Goal: Task Accomplishment & Management: Manage account settings

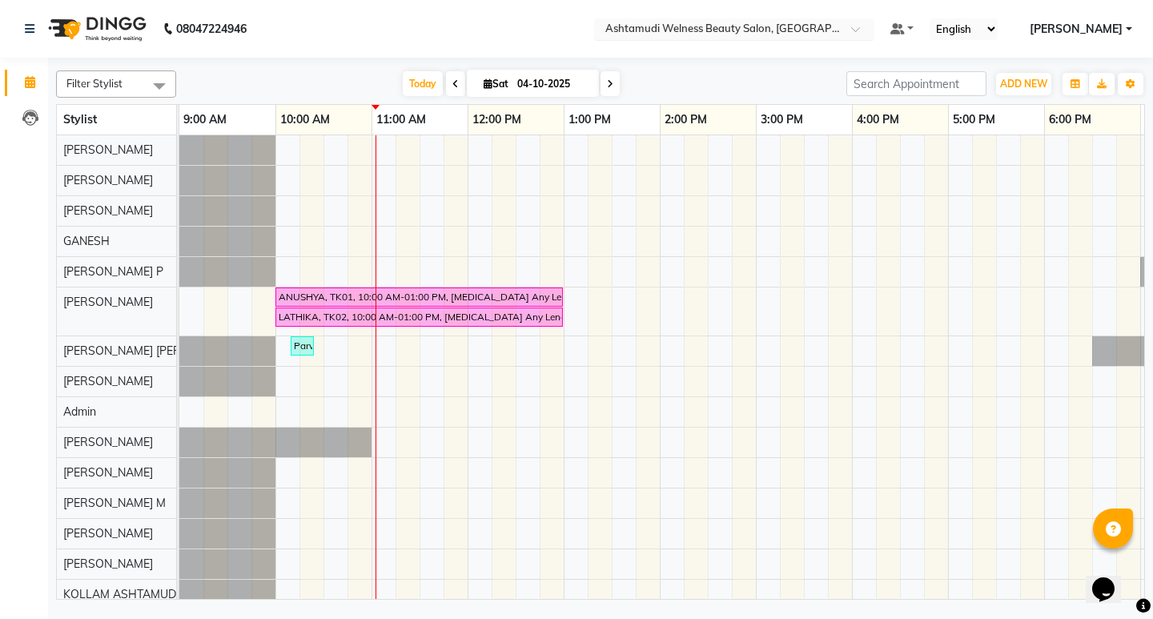
click at [871, 33] on span at bounding box center [861, 34] width 20 height 16
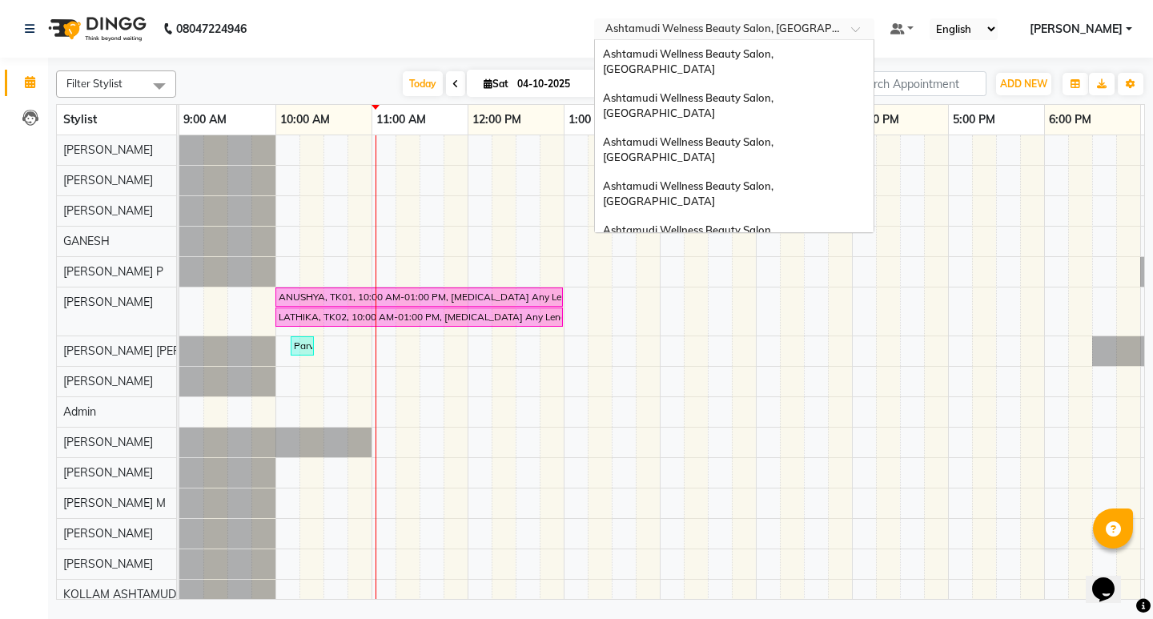
scroll to position [250, 0]
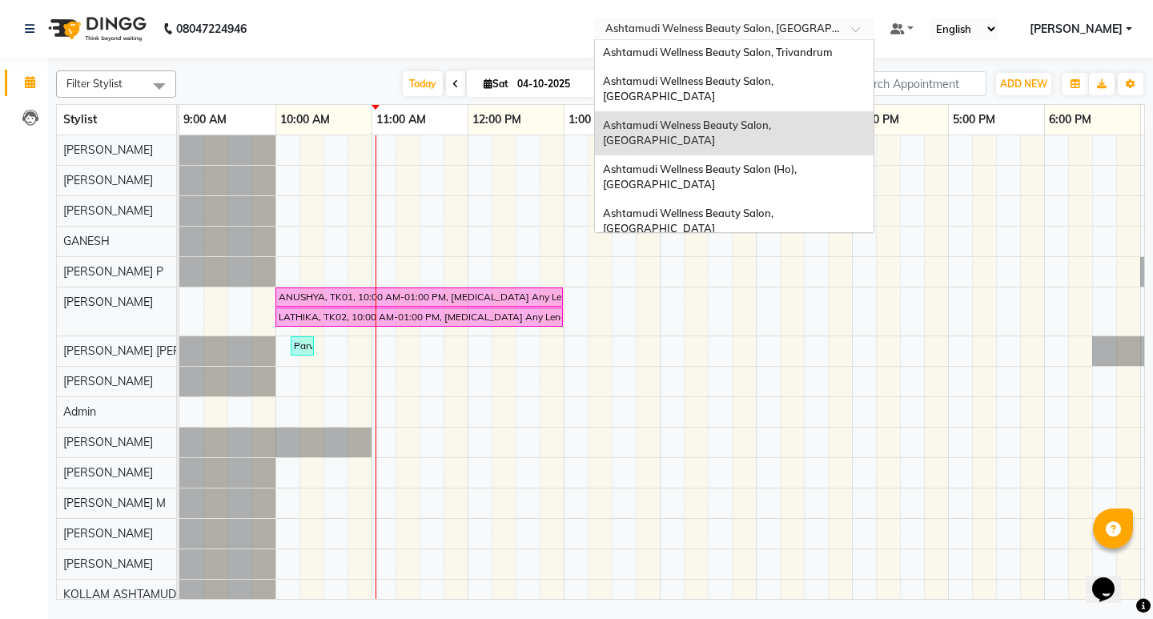
click at [776, 323] on span "Ashtamudi Wellness Beauty Salon, [GEOGRAPHIC_DATA]" at bounding box center [689, 337] width 173 height 29
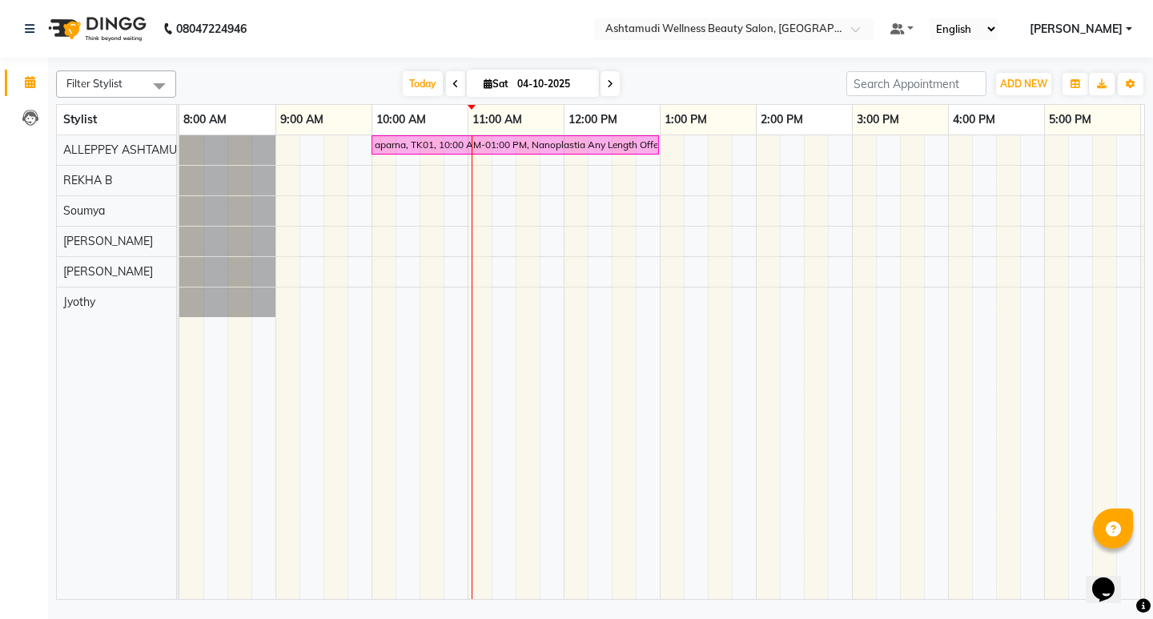
click at [607, 79] on icon at bounding box center [610, 84] width 6 height 10
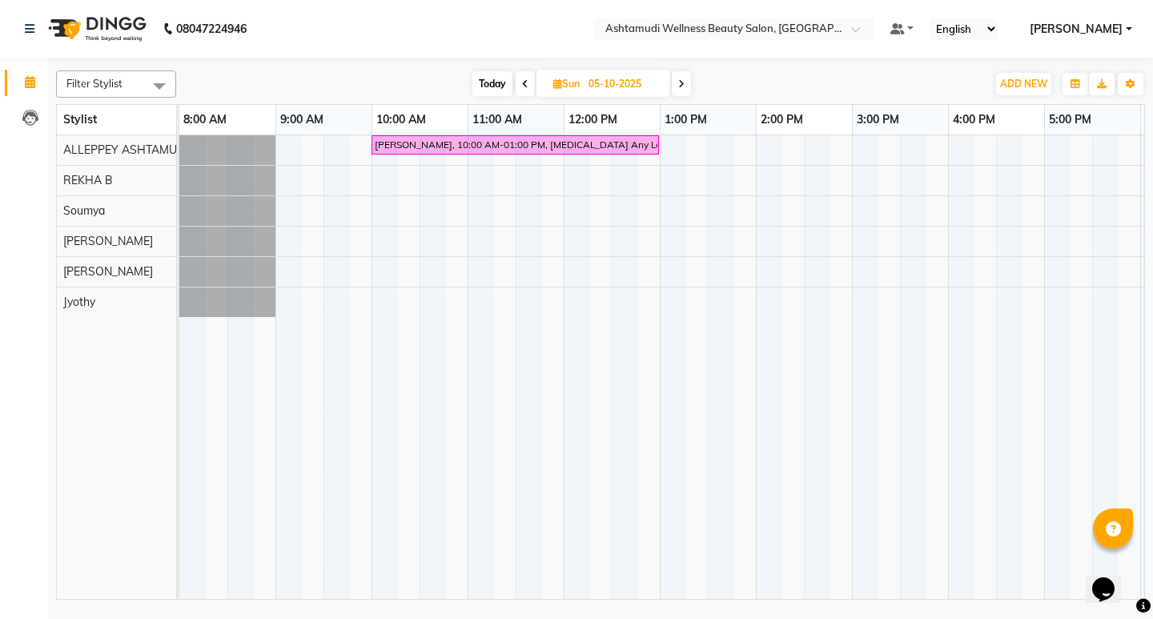
click at [519, 82] on span at bounding box center [525, 83] width 19 height 25
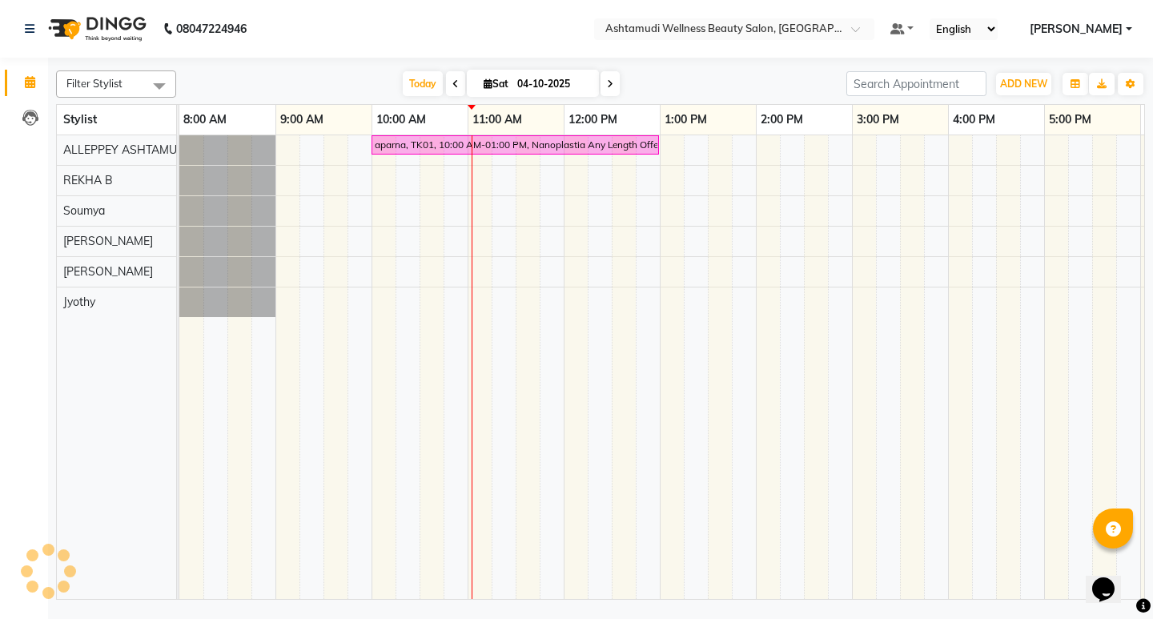
scroll to position [0, 284]
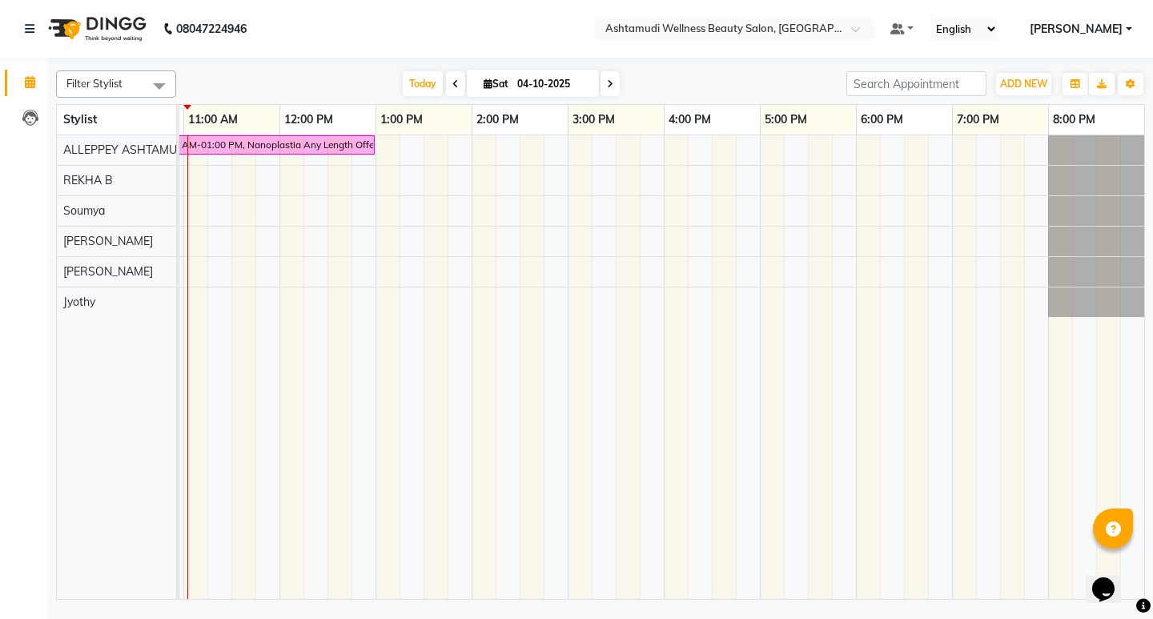
click at [452, 86] on icon at bounding box center [455, 84] width 6 height 10
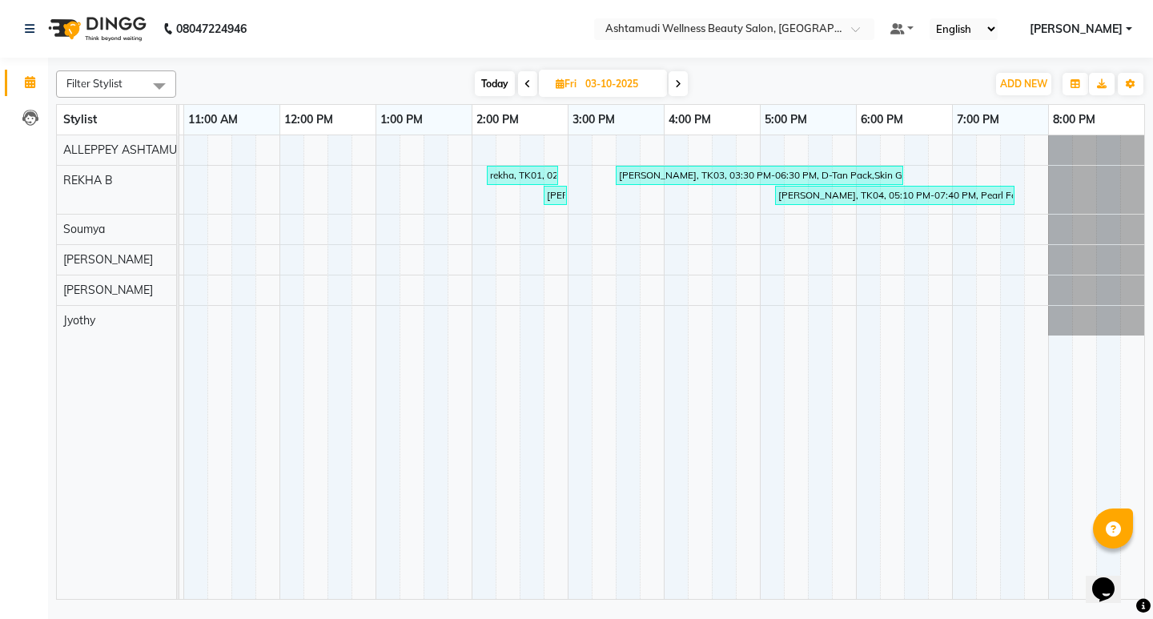
click at [681, 86] on icon at bounding box center [678, 84] width 6 height 10
type input "04-10-2025"
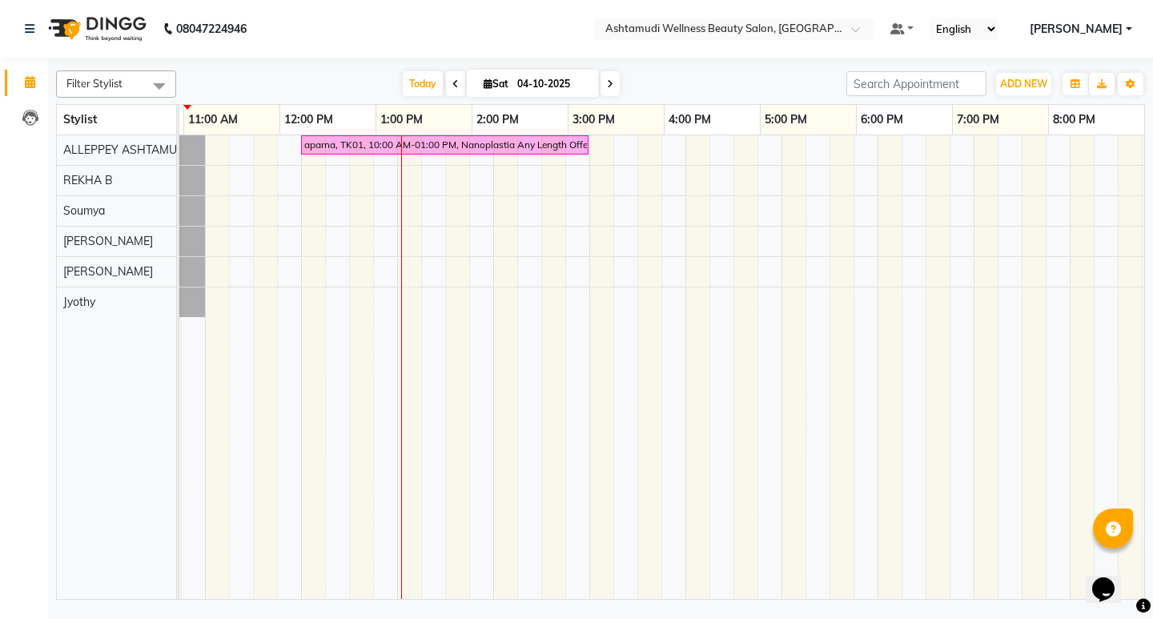
scroll to position [0, 0]
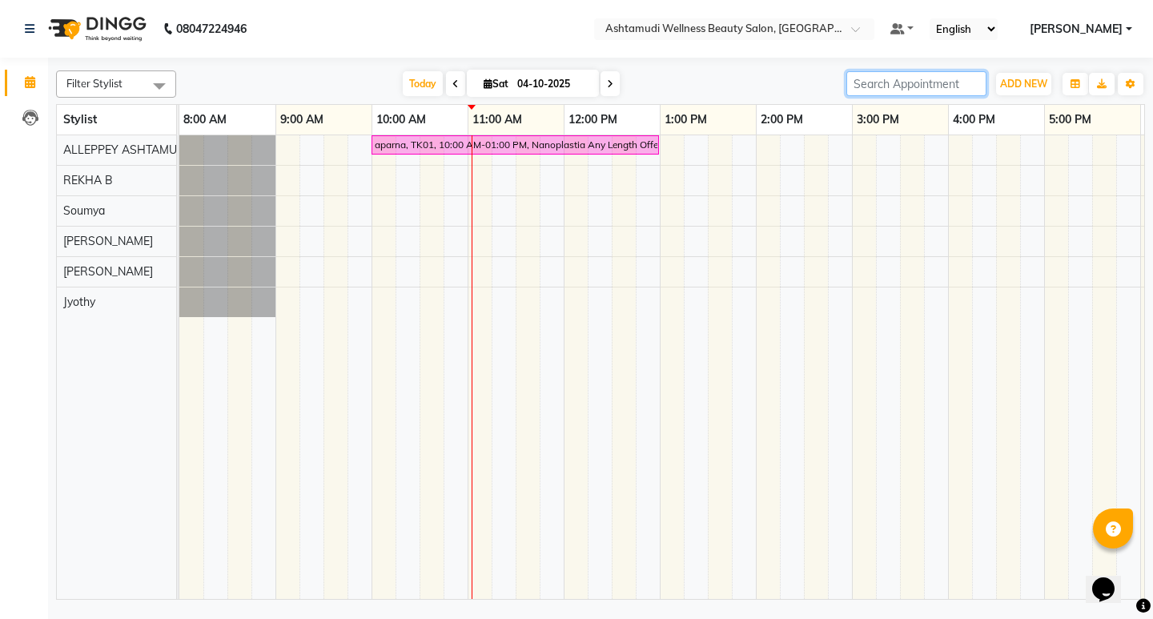
click at [956, 86] on input "search" at bounding box center [916, 83] width 140 height 25
paste input "917025608430"
click at [860, 83] on input "917025608430" at bounding box center [916, 83] width 140 height 25
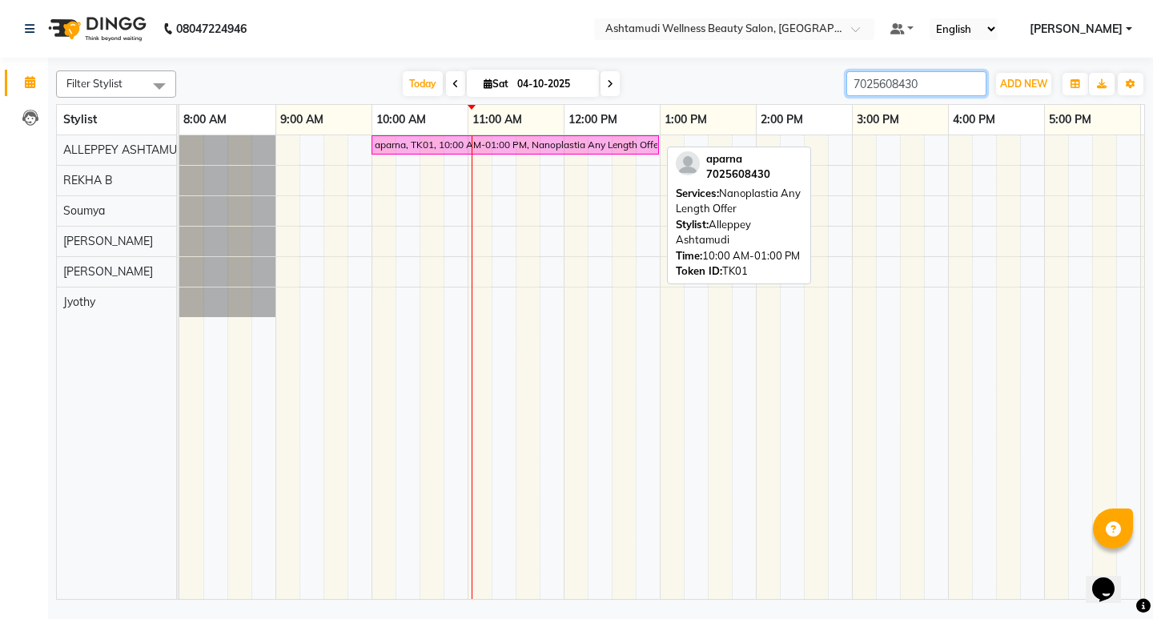
click at [631, 143] on div "aparna, TK01, 10:00 AM-01:00 PM, Nanoplastia Any Length Offer" at bounding box center [515, 145] width 284 height 14
type input "7025608430"
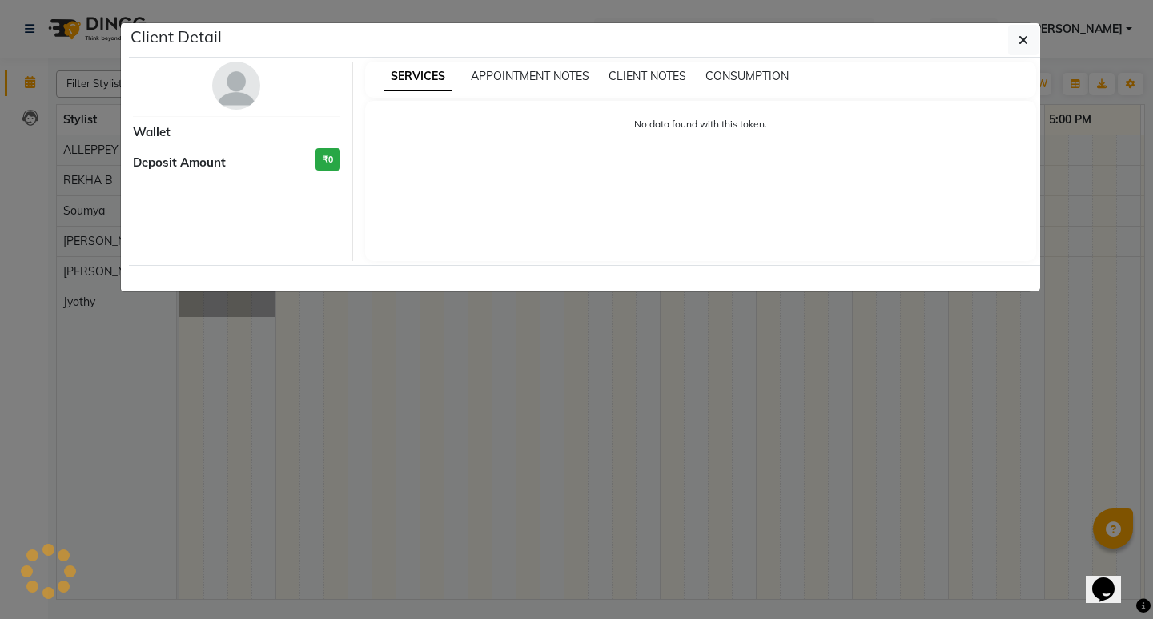
select select "6"
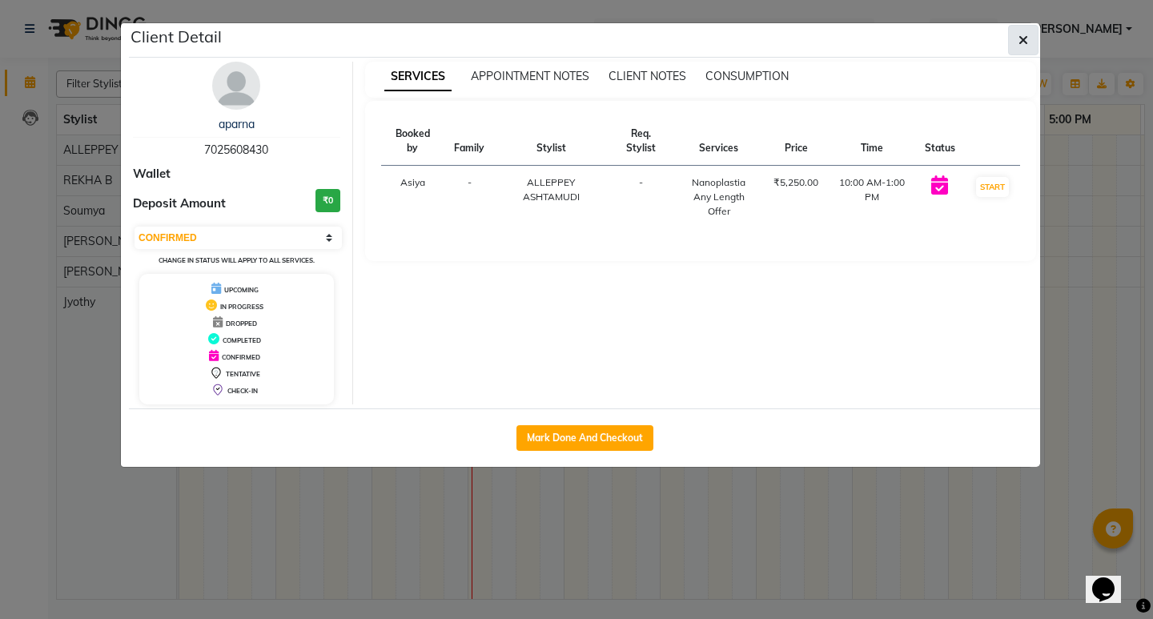
click at [1028, 38] on button "button" at bounding box center [1023, 40] width 30 height 30
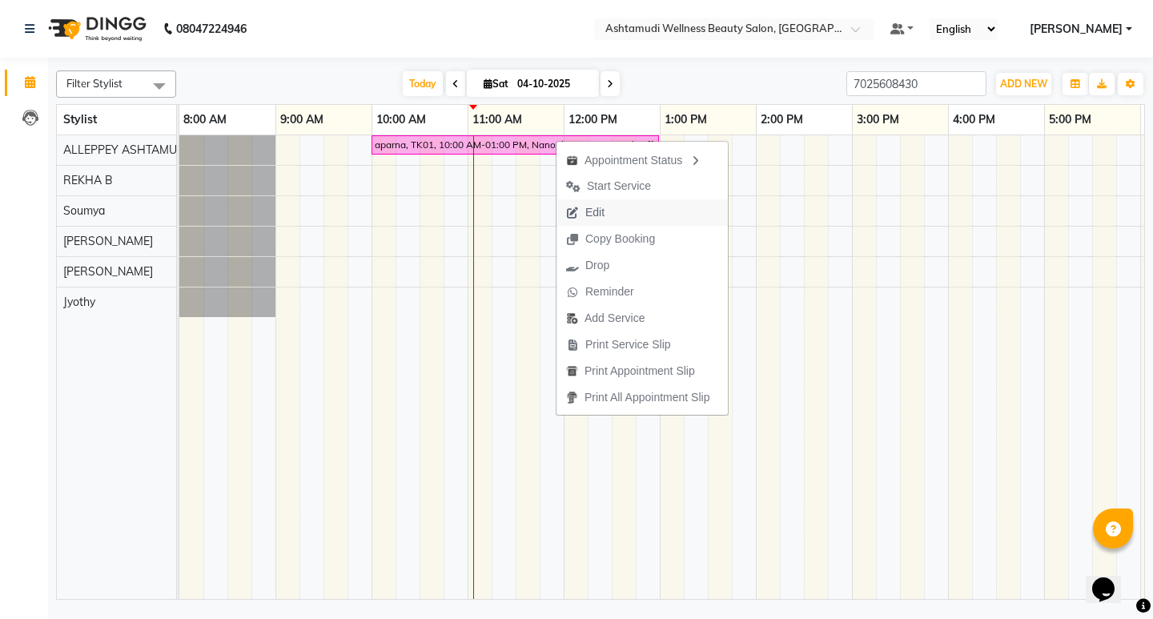
click at [619, 214] on button "Edit" at bounding box center [642, 212] width 171 height 26
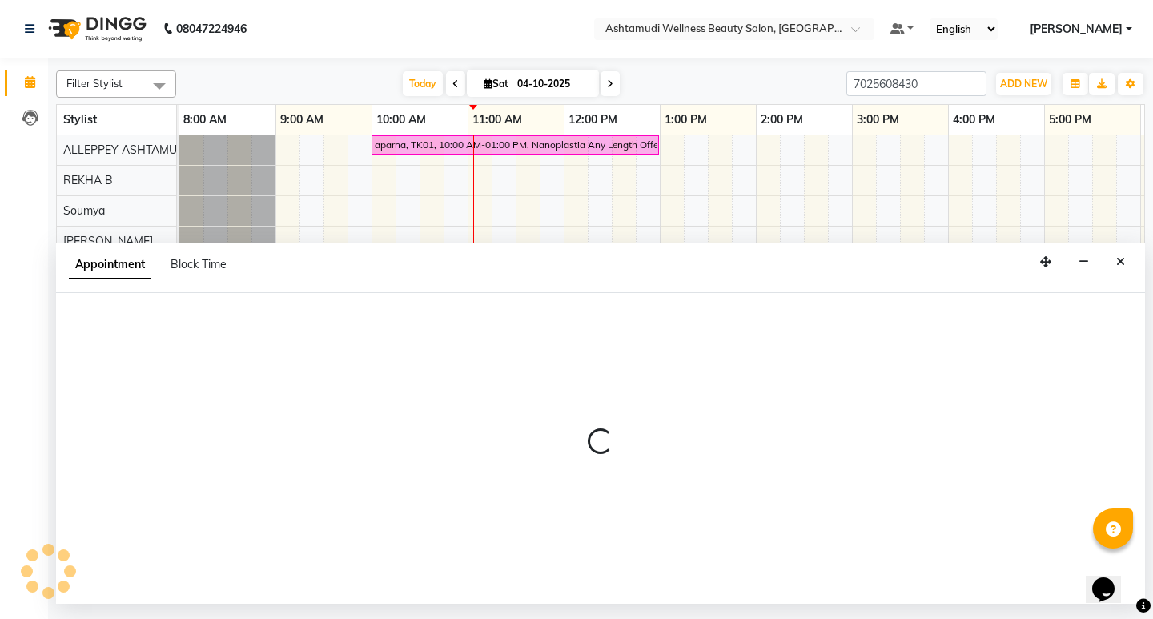
select select "confirm booking"
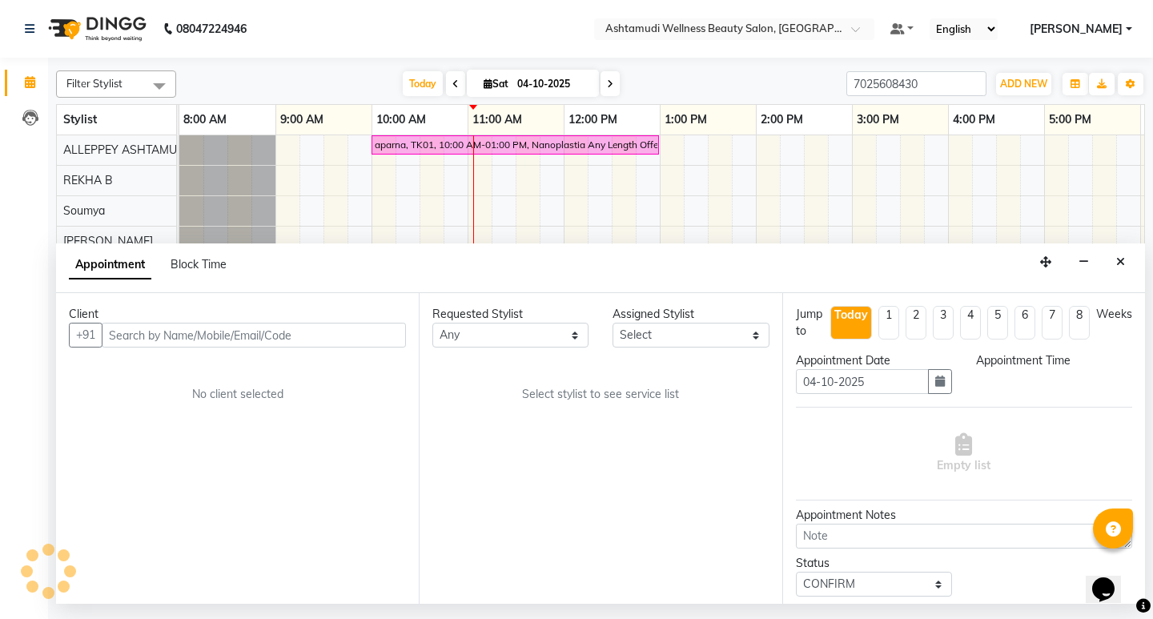
select select "27367"
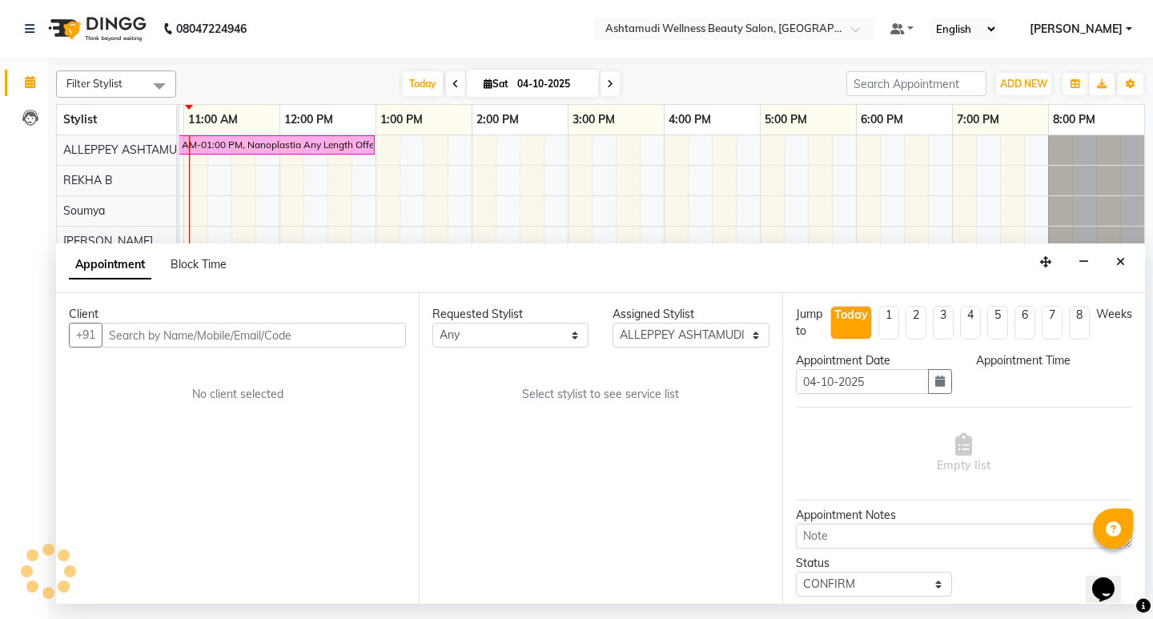
select select "600"
select select "2010"
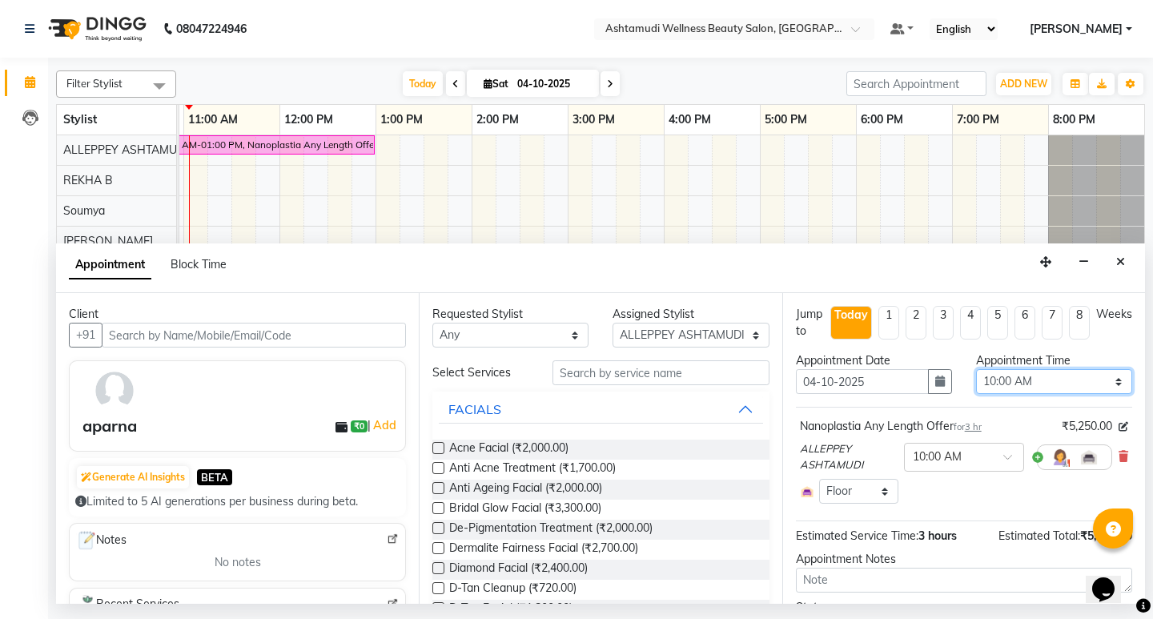
click at [1048, 379] on select "Select 09:00 AM 09:15 AM 09:30 AM 09:45 AM 10:00 AM 10:15 AM 10:30 AM 10:45 AM …" at bounding box center [1054, 381] width 156 height 25
select select "720"
click at [976, 369] on select "Select 09:00 AM 09:15 AM 09:30 AM 09:45 AM 10:00 AM 10:15 AM 10:30 AM 10:45 AM …" at bounding box center [1054, 381] width 156 height 25
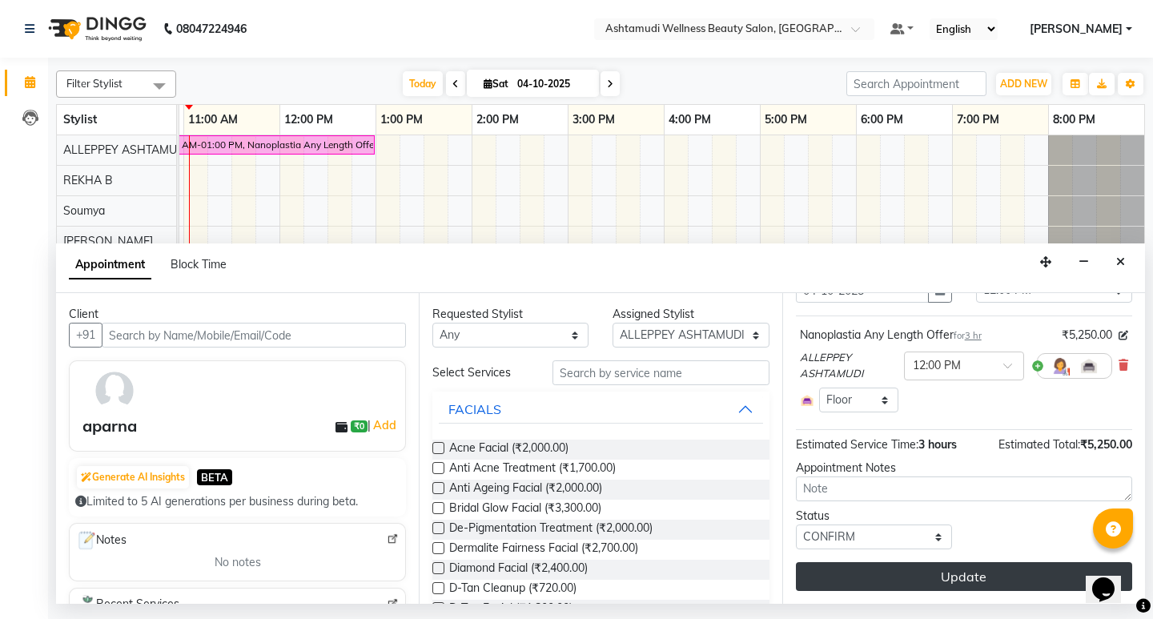
click at [989, 573] on button "Update" at bounding box center [964, 576] width 336 height 29
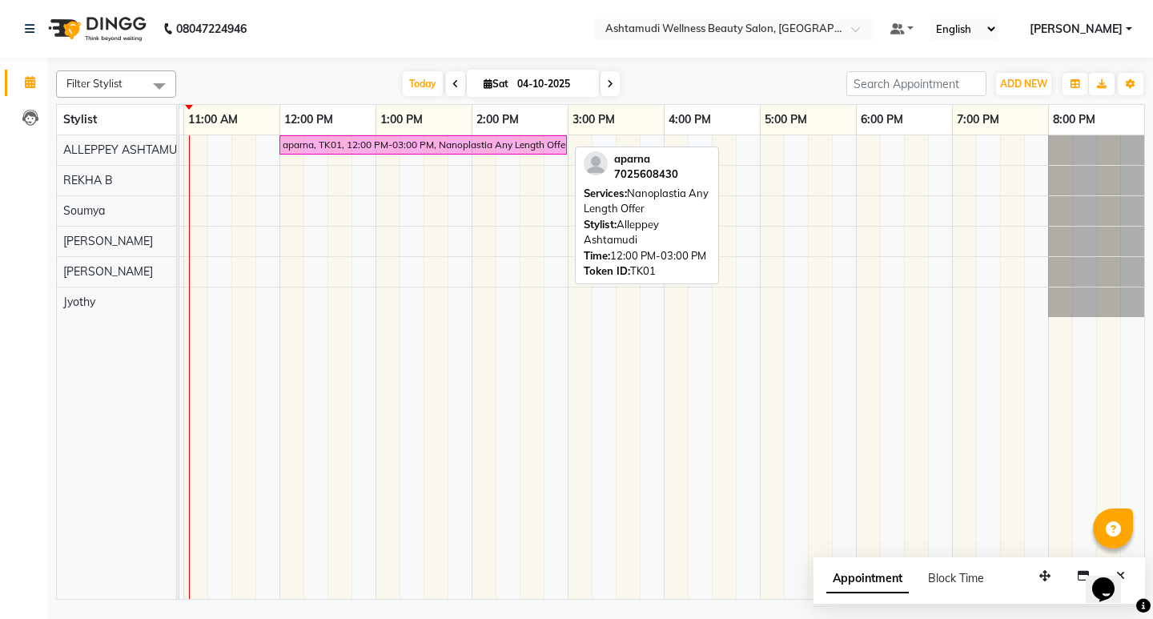
click at [545, 142] on div "aparna, TK01, 12:00 PM-03:00 PM, Nanoplastia Any Length Offer" at bounding box center [423, 145] width 284 height 14
select select "6"
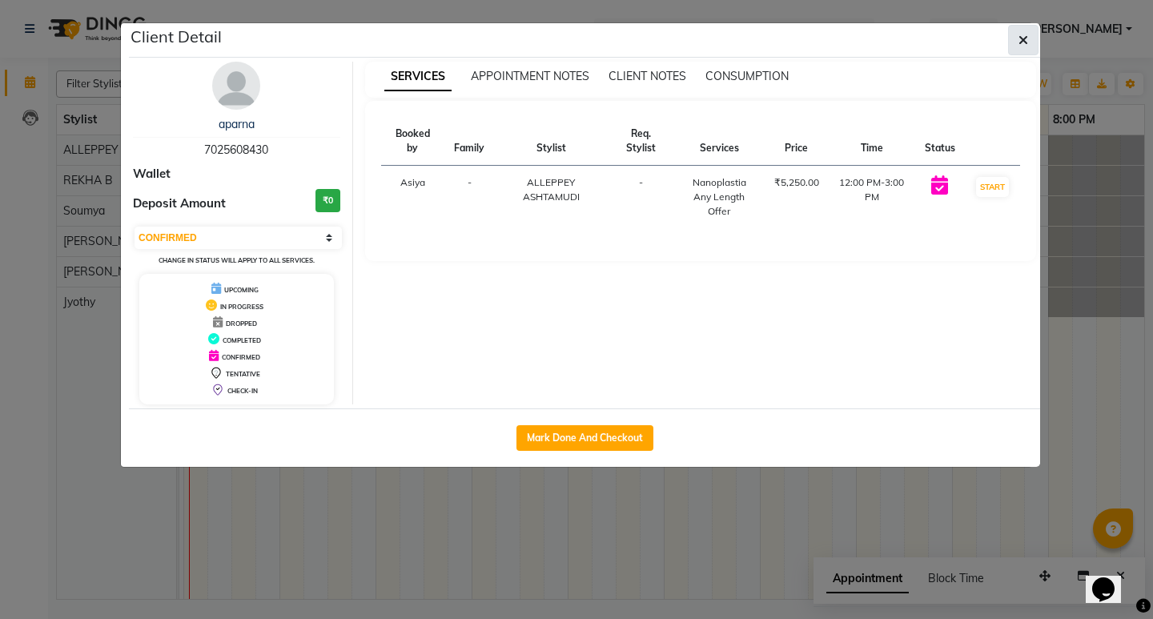
click at [1027, 44] on icon "button" at bounding box center [1024, 40] width 10 height 13
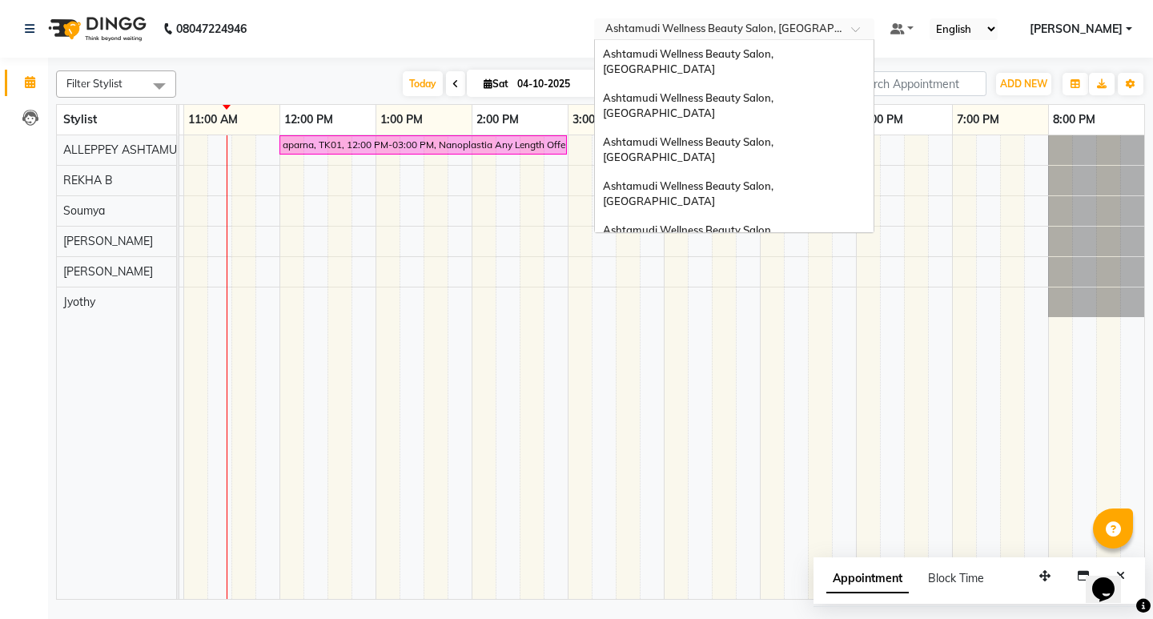
click at [871, 32] on span at bounding box center [861, 34] width 20 height 16
click at [776, 58] on span "Ashtamudi Wellness Beauty Salon, [GEOGRAPHIC_DATA]" at bounding box center [689, 61] width 173 height 29
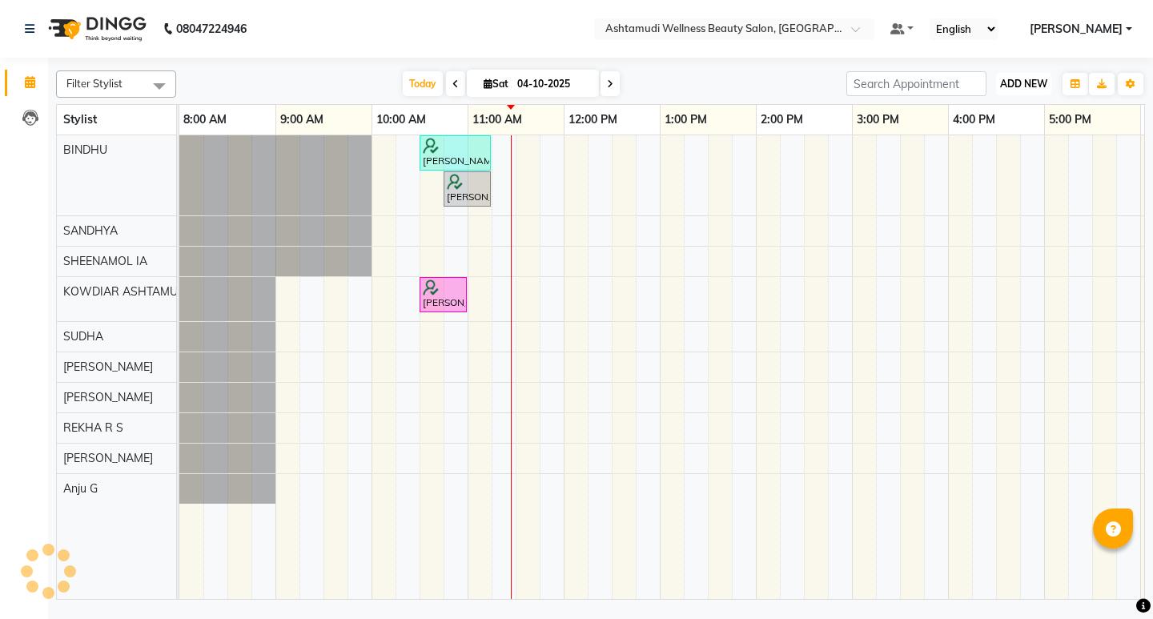
click at [1017, 90] on button "ADD NEW Toggle Dropdown" at bounding box center [1023, 84] width 55 height 22
click at [975, 115] on button "Add Appointment" at bounding box center [987, 114] width 127 height 21
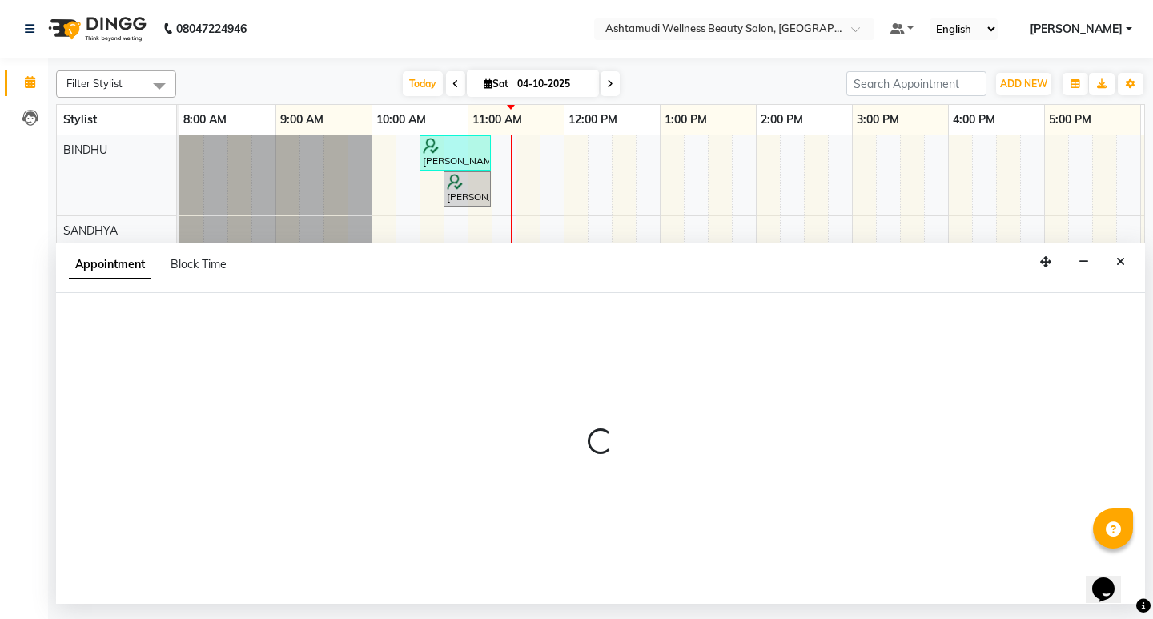
select select "tentative"
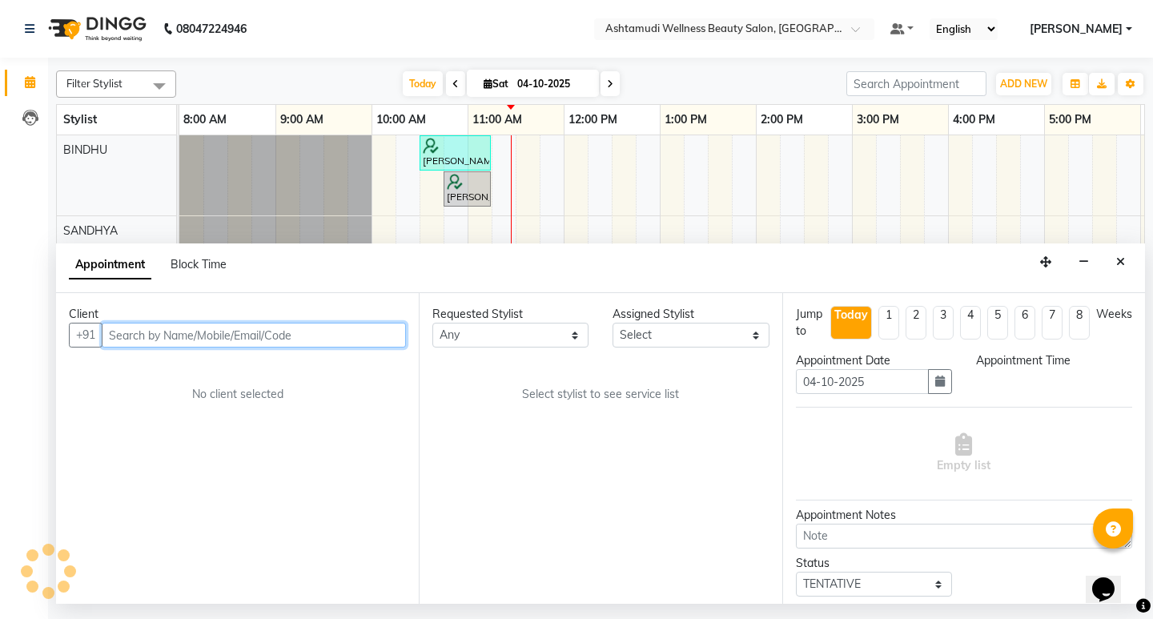
select select "540"
click at [299, 340] on input "text" at bounding box center [254, 335] width 304 height 25
paste input "919496767628"
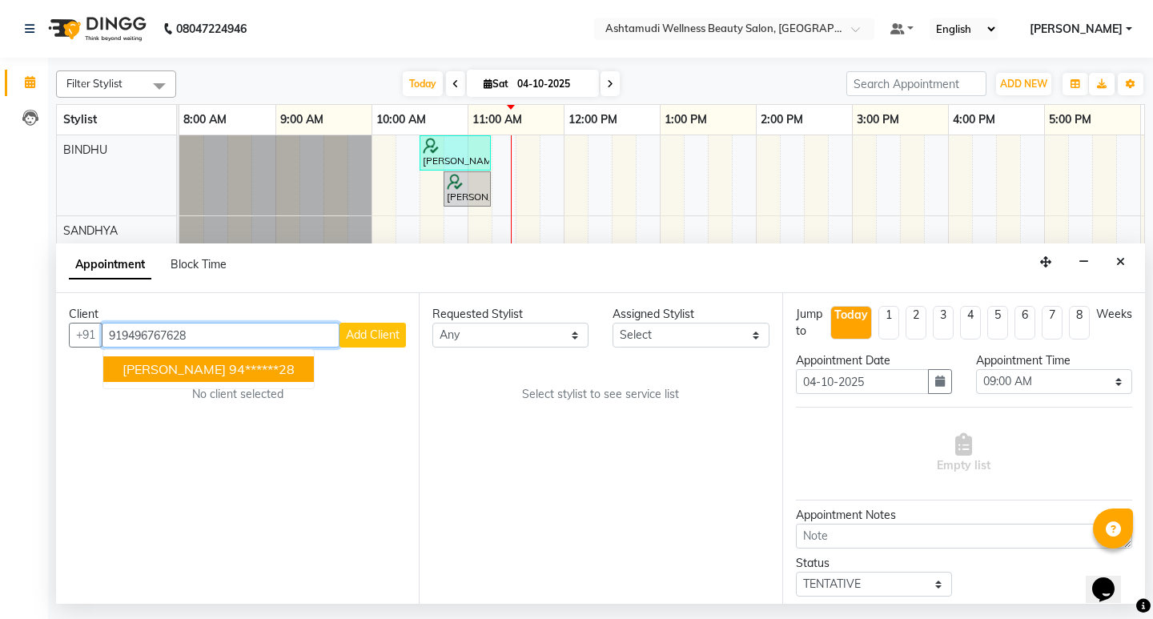
click at [154, 368] on span "Revathy" at bounding box center [174, 369] width 103 height 16
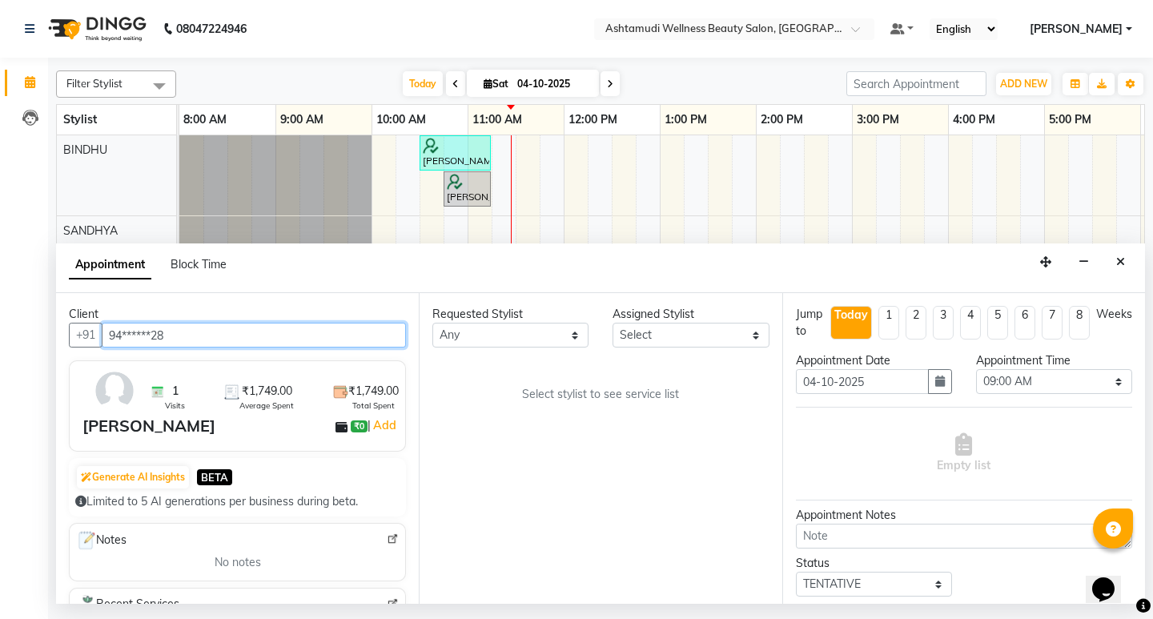
type input "94******28"
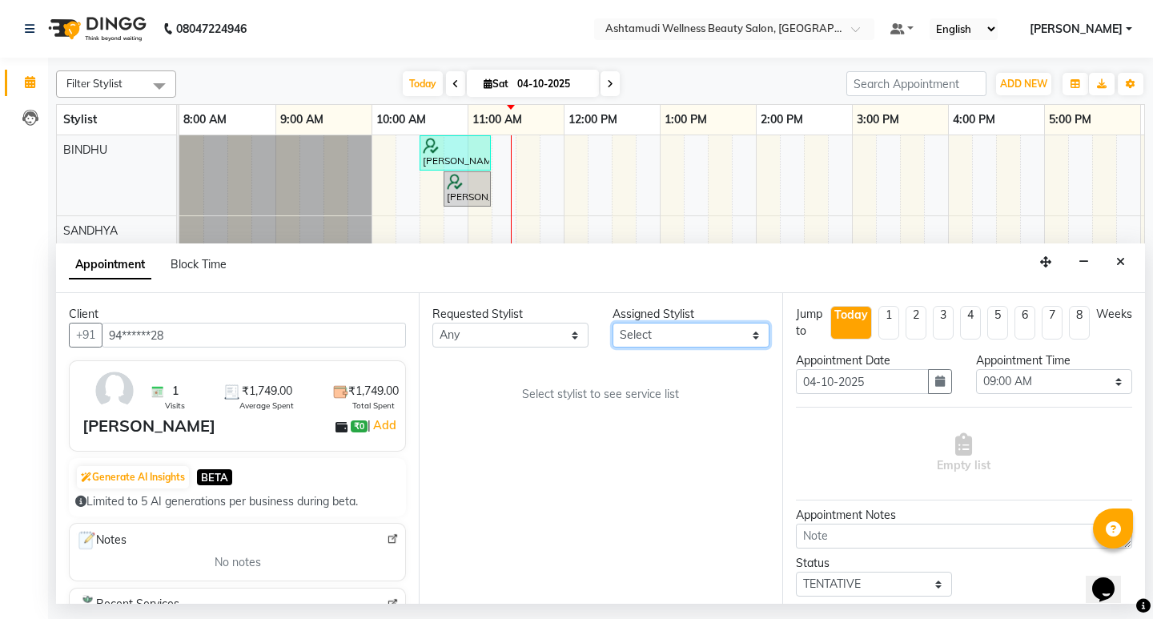
click at [681, 334] on select "Select ABISHA KARKI Anju G BINDHU KOWDIAR ASHTAMUDI REKHA R S RIMA GHALAY Sabna…" at bounding box center [691, 335] width 156 height 25
select select "27461"
click at [613, 323] on select "Select ABISHA KARKI Anju G BINDHU KOWDIAR ASHTAMUDI REKHA R S RIMA GHALAY Sabna…" at bounding box center [691, 335] width 156 height 25
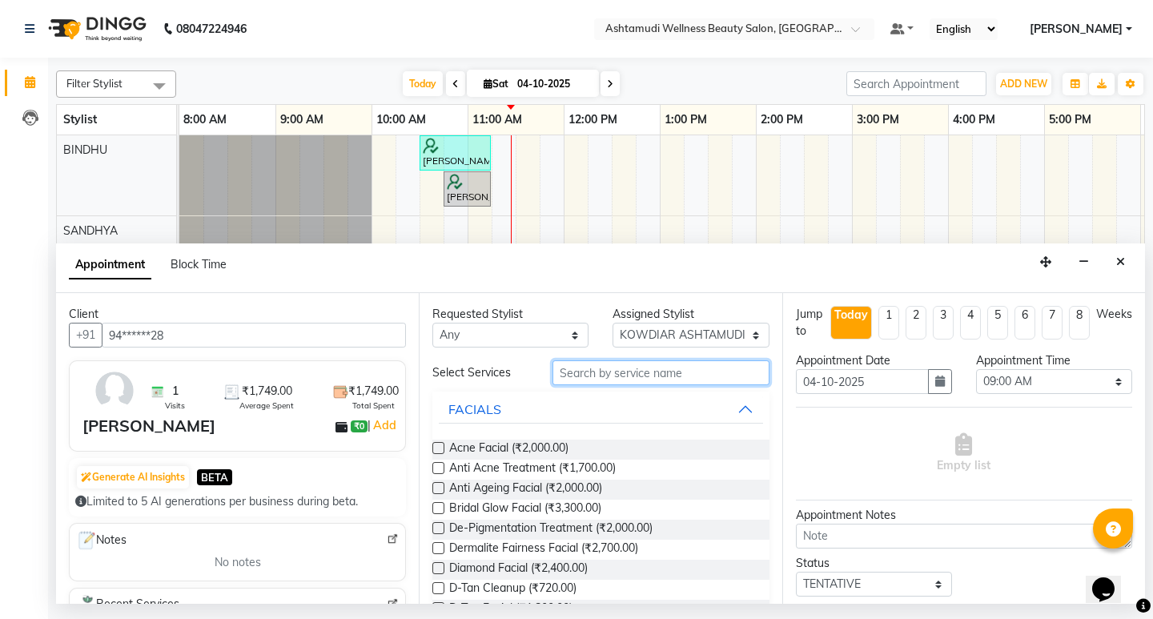
click at [606, 377] on input "text" at bounding box center [661, 372] width 216 height 25
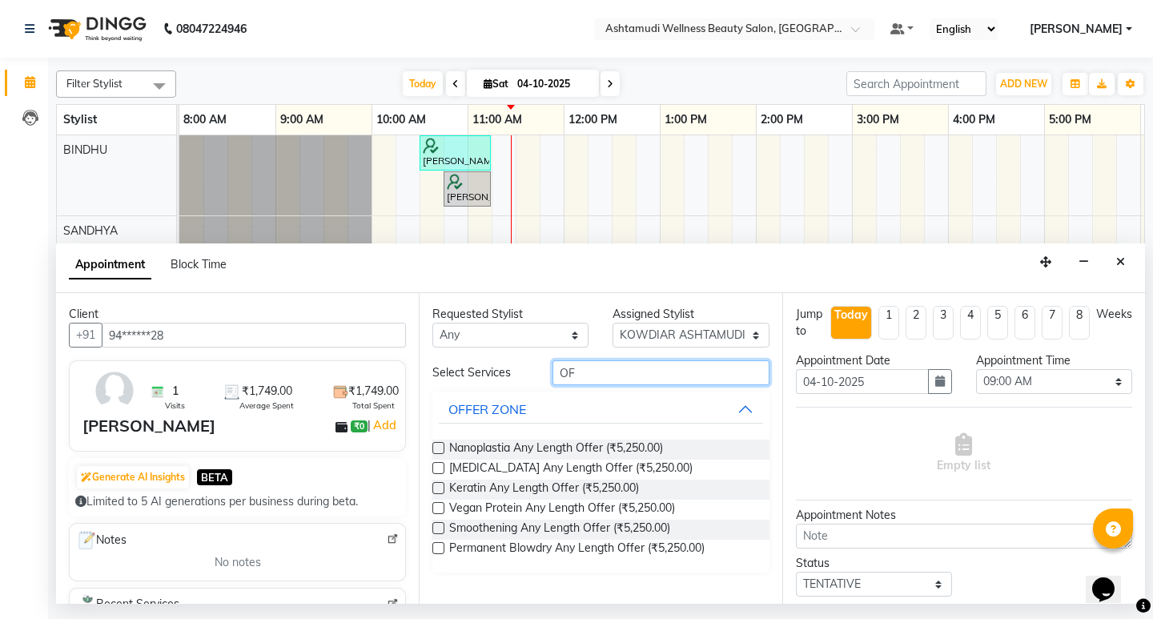
type input "O"
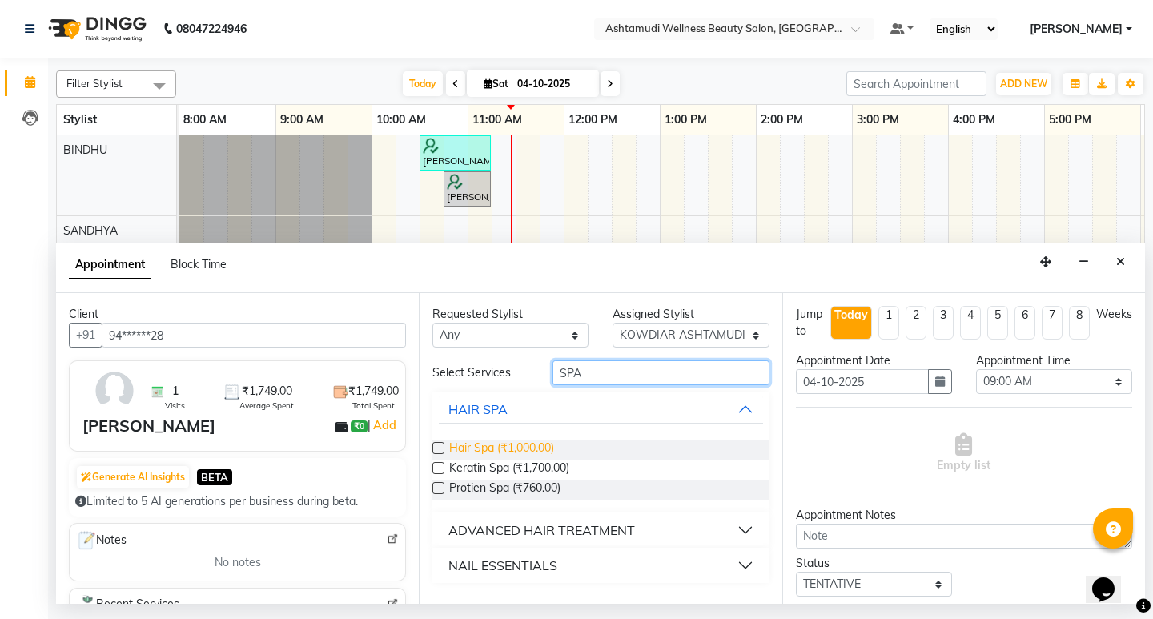
type input "SPA"
click at [544, 446] on span "Hair Spa (₹1,000.00)" at bounding box center [501, 450] width 105 height 20
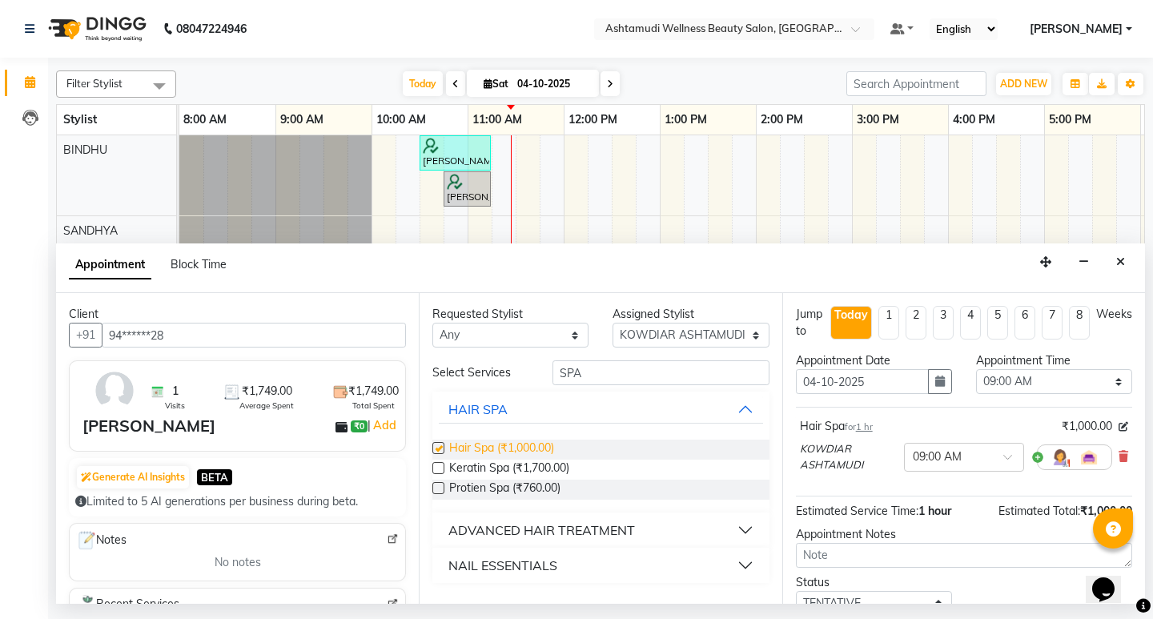
checkbox input "false"
click at [1029, 375] on select "Select 09:00 AM 09:15 AM 09:30 AM 09:45 AM 10:00 AM 10:15 AM 10:30 AM 10:45 AM …" at bounding box center [1054, 381] width 156 height 25
select select "705"
click at [976, 369] on select "Select 09:00 AM 09:15 AM 09:30 AM 09:45 AM 10:00 AM 10:15 AM 10:30 AM 10:45 AM …" at bounding box center [1054, 381] width 156 height 25
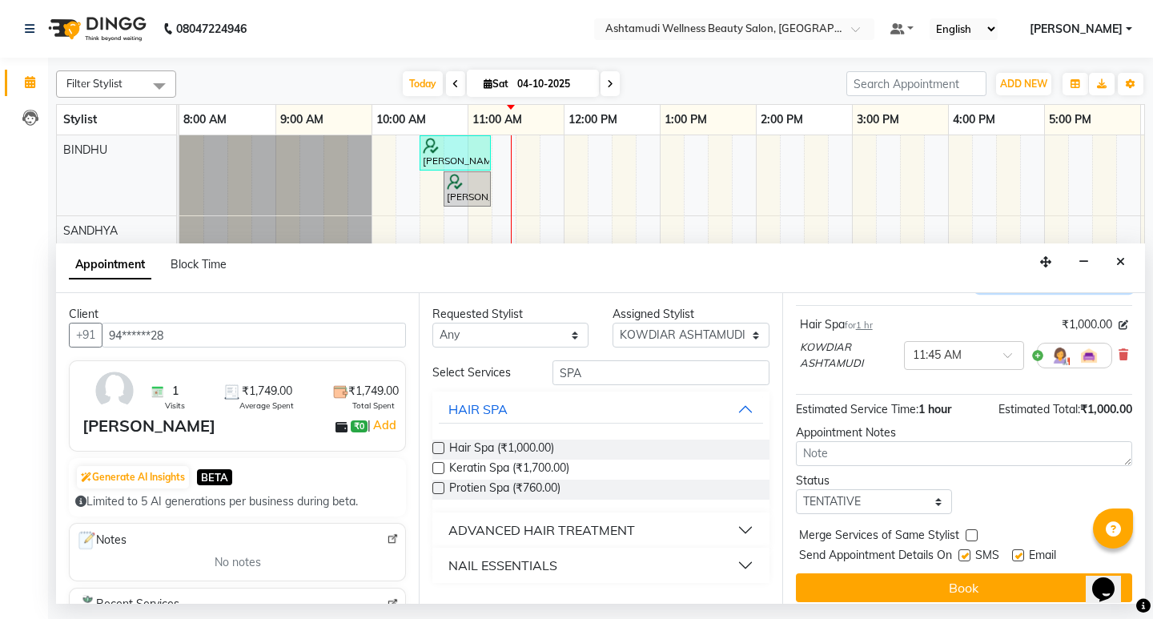
scroll to position [113, 0]
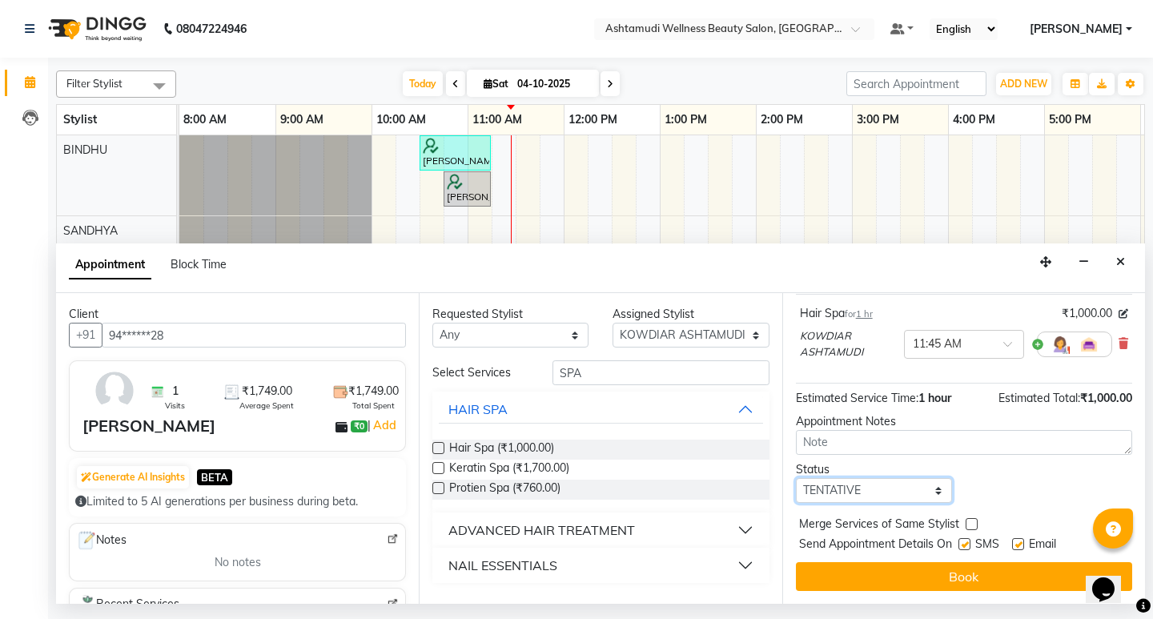
click at [897, 485] on select "Select TENTATIVE CONFIRM CHECK-IN UPCOMING" at bounding box center [874, 490] width 156 height 25
select select "confirm booking"
click at [796, 478] on select "Select TENTATIVE CONFIRM CHECK-IN UPCOMING" at bounding box center [874, 490] width 156 height 25
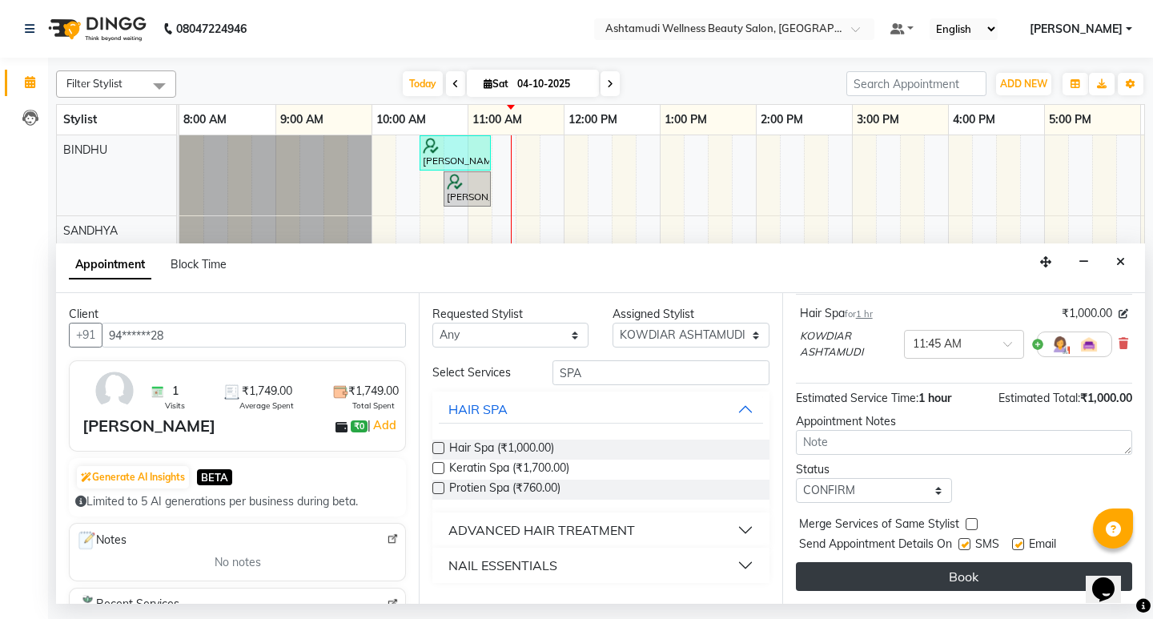
click at [1003, 566] on button "Book" at bounding box center [964, 576] width 336 height 29
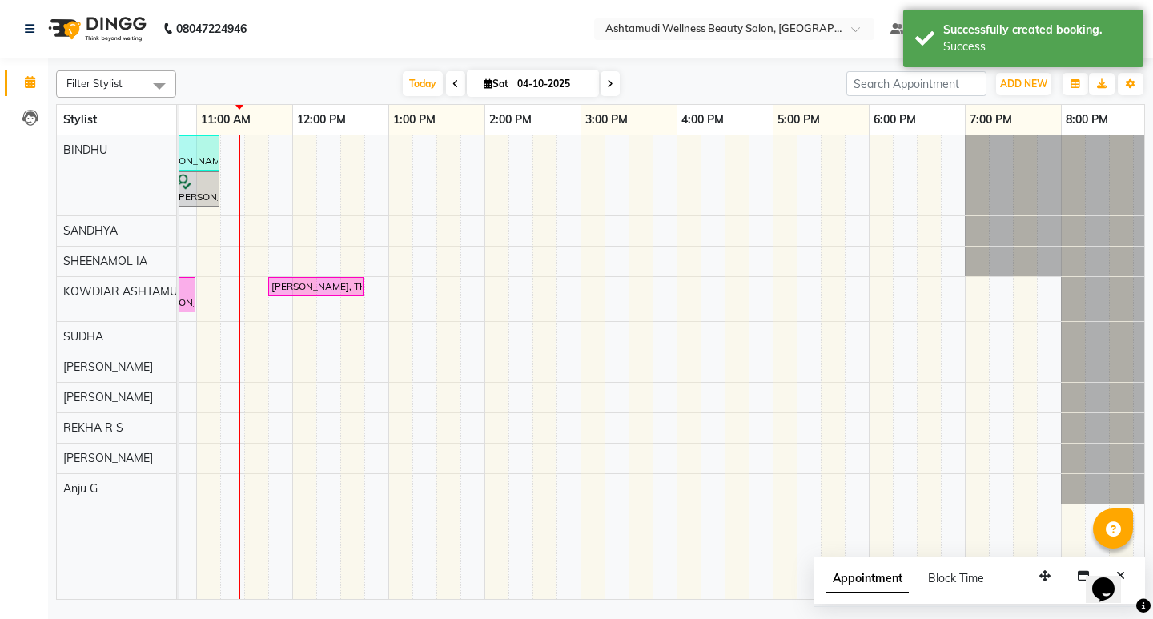
scroll to position [0, 272]
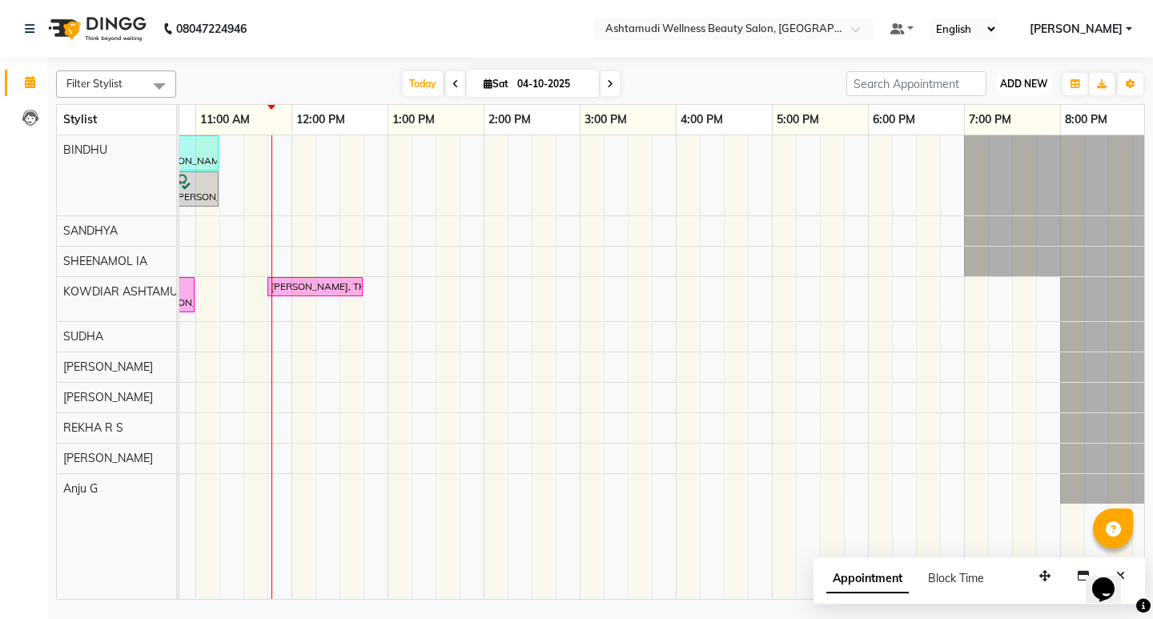
click at [1023, 86] on span "ADD NEW" at bounding box center [1023, 84] width 47 height 12
click at [991, 111] on button "Add Appointment" at bounding box center [987, 114] width 127 height 21
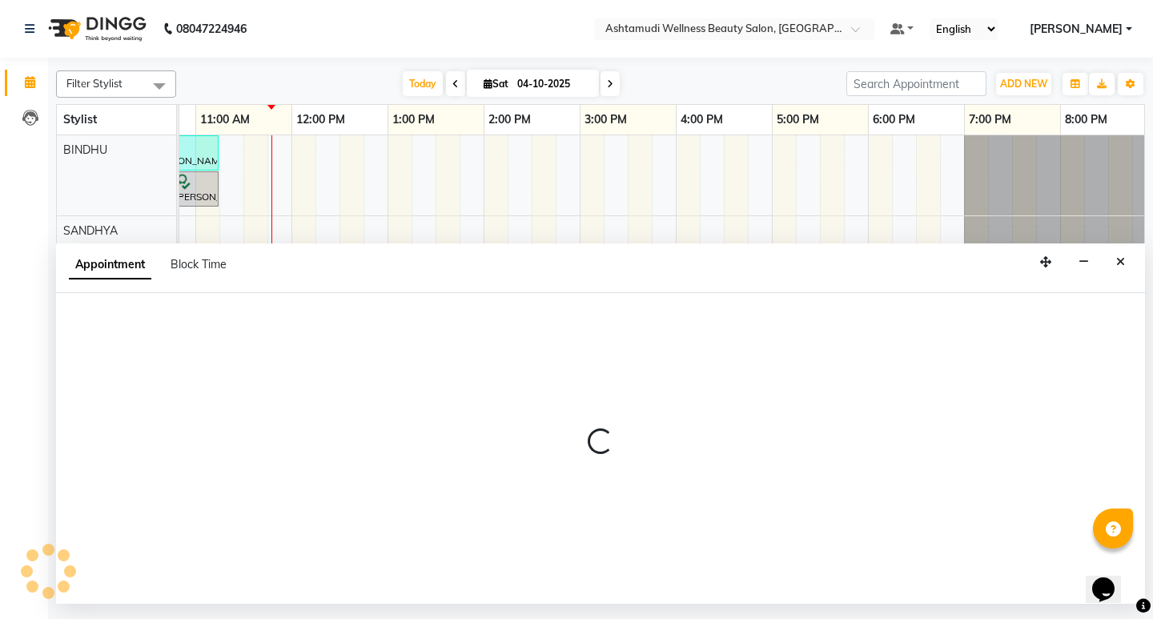
select select "tentative"
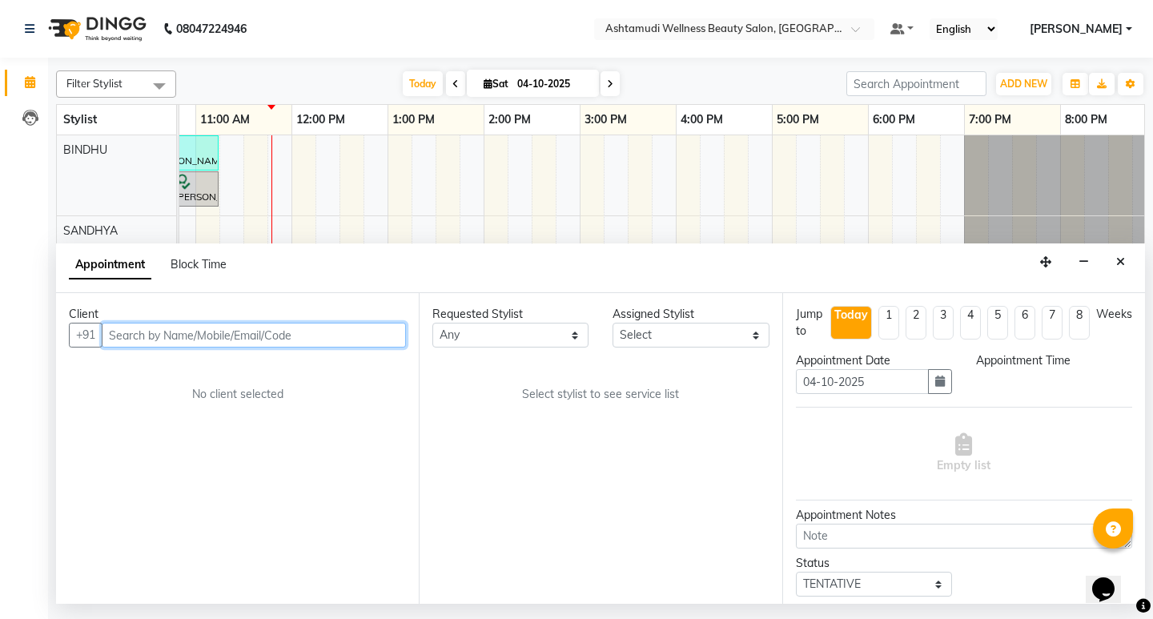
select select "540"
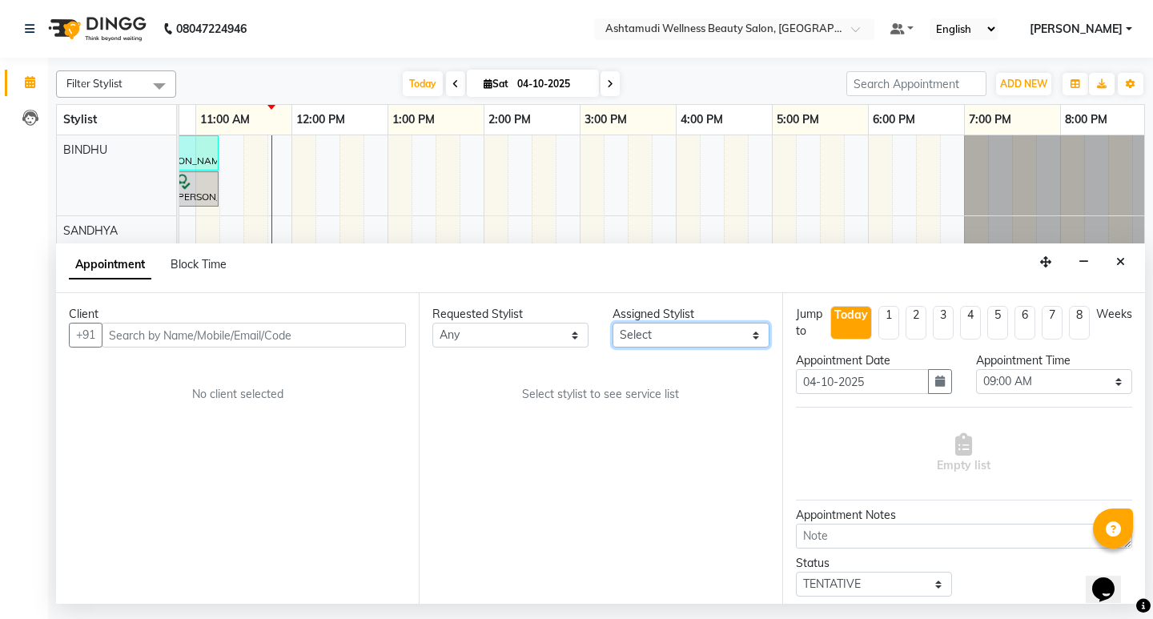
click at [645, 340] on select "Select ABISHA KARKI Anju G BINDHU KOWDIAR ASHTAMUDI REKHA R S RIMA GHALAY Sabna…" at bounding box center [691, 335] width 156 height 25
select select "27461"
click at [613, 323] on select "Select ABISHA KARKI Anju G BINDHU KOWDIAR ASHTAMUDI REKHA R S RIMA GHALAY Sabna…" at bounding box center [691, 335] width 156 height 25
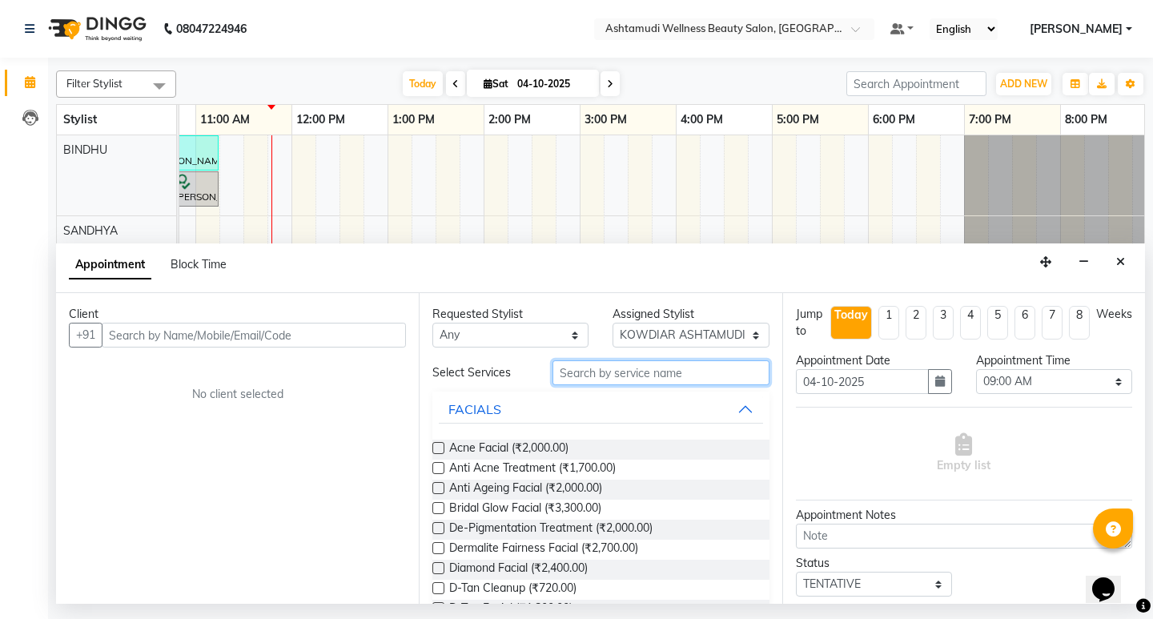
click at [609, 375] on input "text" at bounding box center [661, 372] width 216 height 25
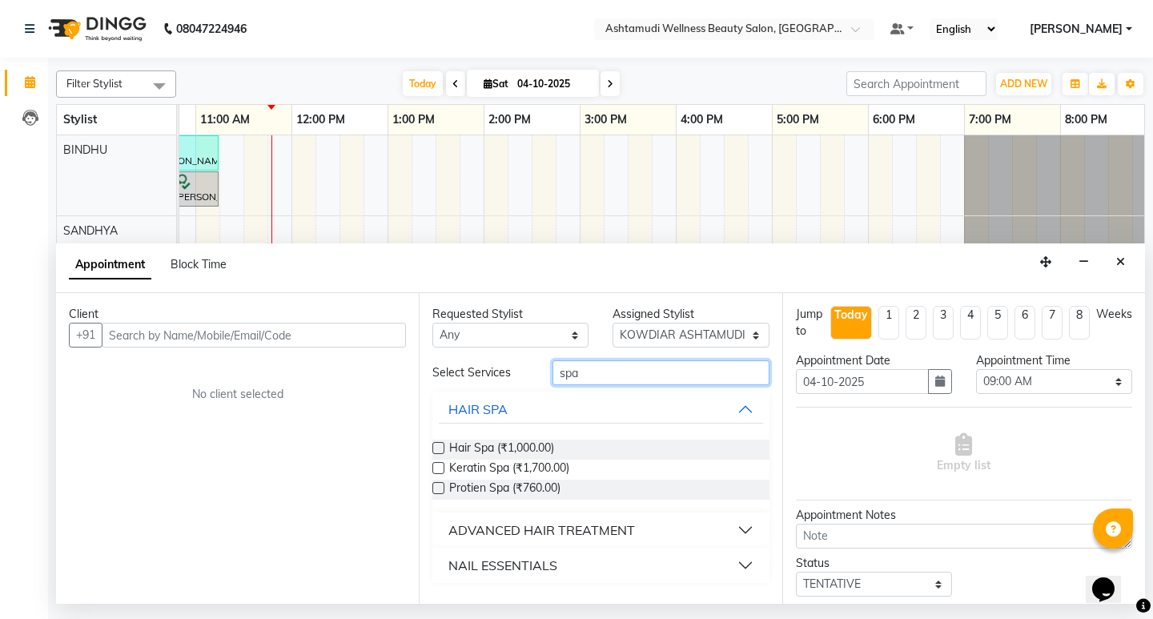
type input "spa"
click at [571, 537] on div "ADVANCED HAIR TREATMENT" at bounding box center [541, 530] width 187 height 19
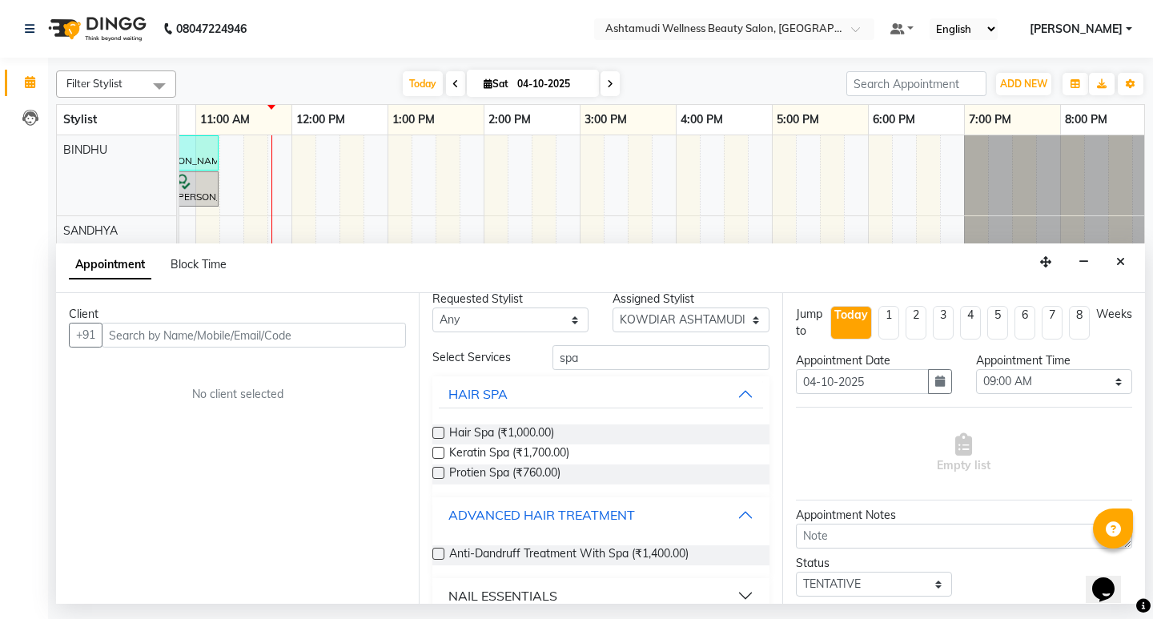
scroll to position [37, 0]
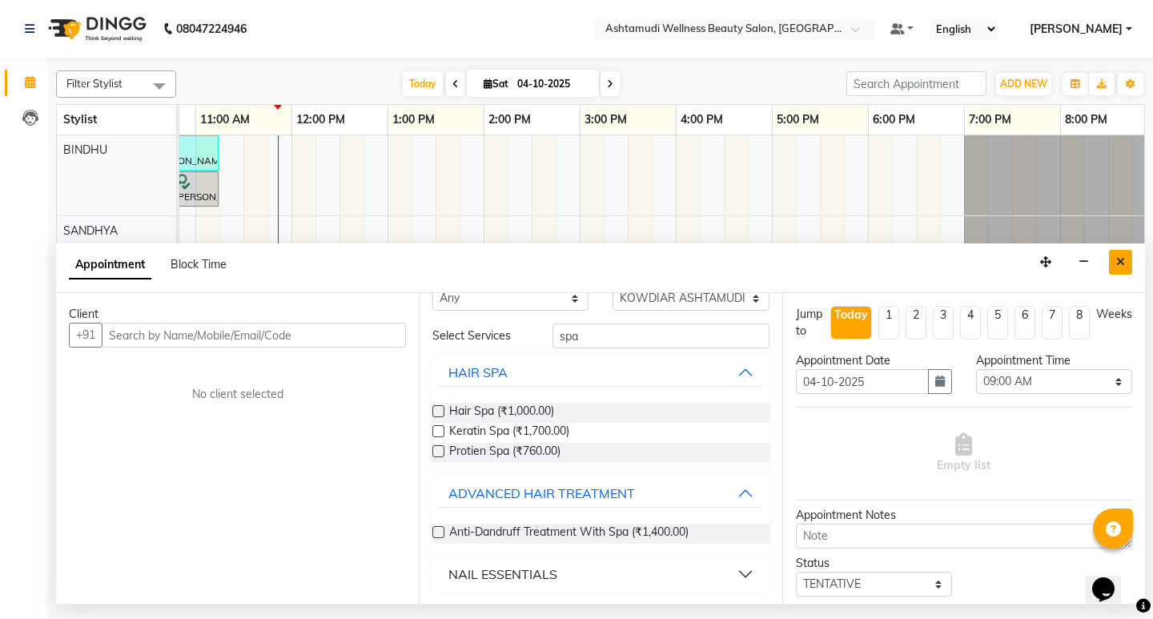
click at [1116, 258] on icon "Close" at bounding box center [1120, 261] width 9 height 11
